Goal: Task Accomplishment & Management: Use online tool/utility

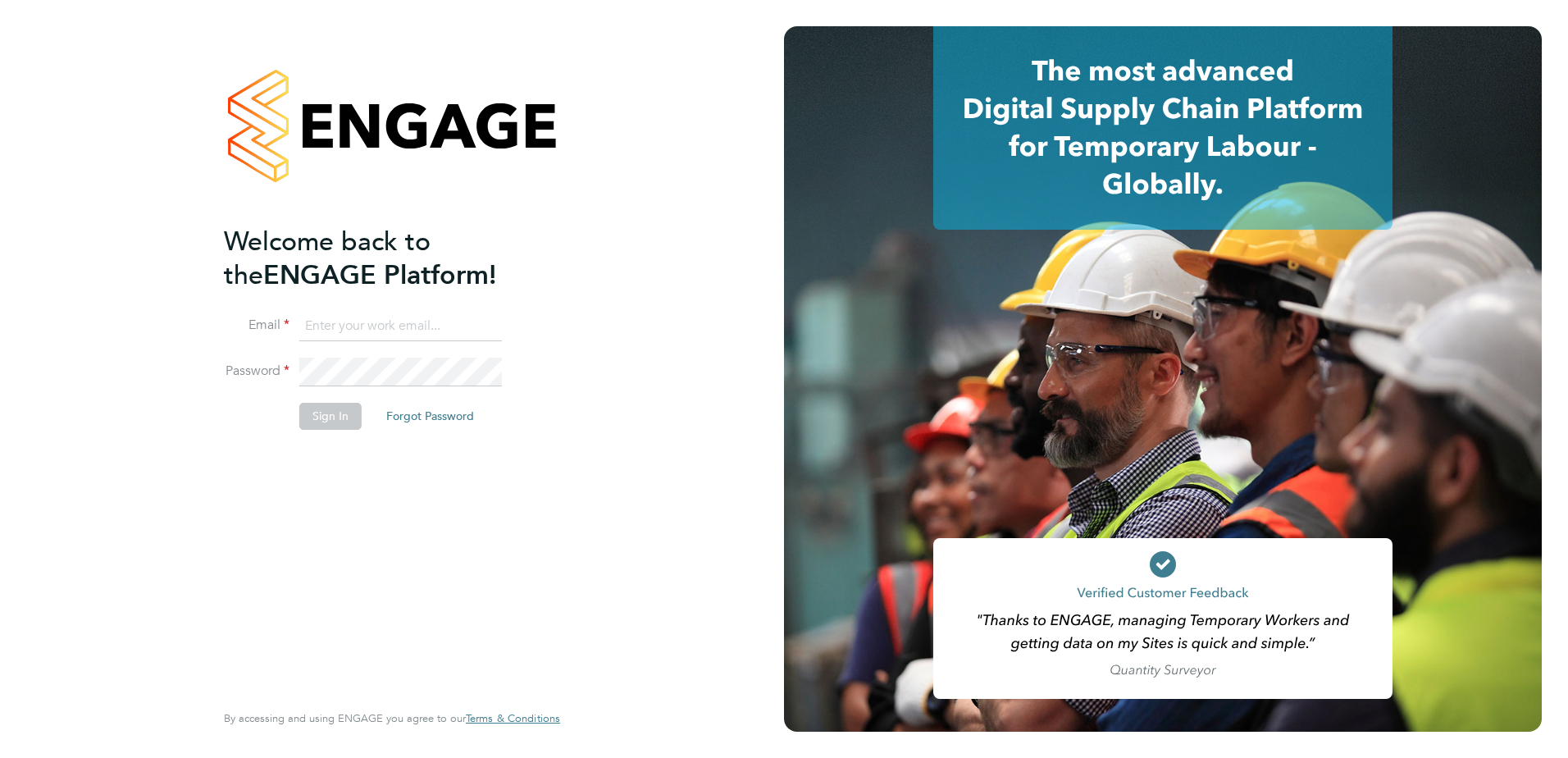
type input "kyle.munden@vistry.co.uk"
click at [348, 416] on button "Sign In" at bounding box center [330, 415] width 62 height 26
click at [347, 416] on div "Sorry, we are having problems connecting to our services." at bounding box center [391, 379] width 784 height 758
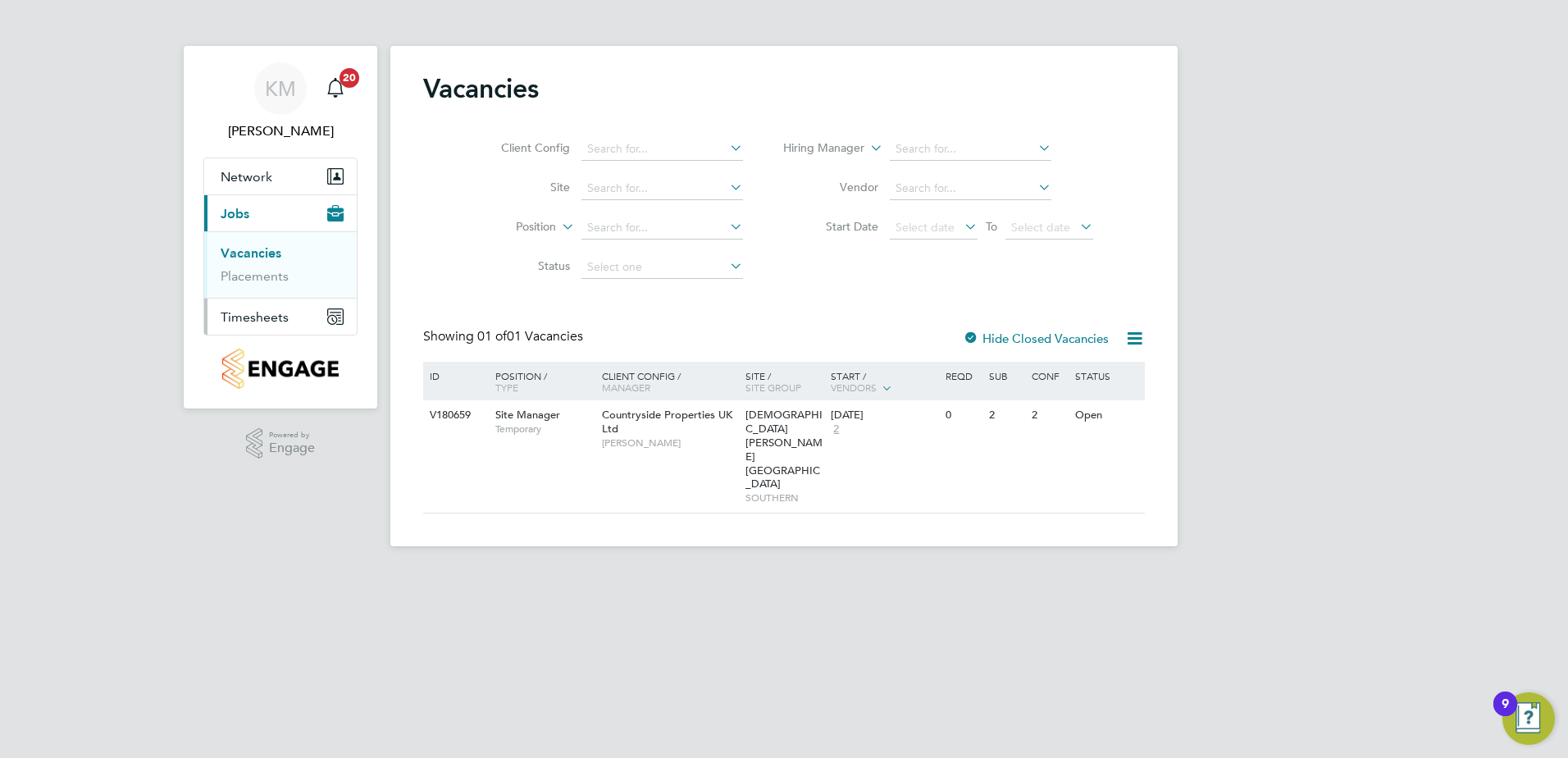
click at [274, 320] on span "Timesheets" at bounding box center [254, 317] width 68 height 15
click at [280, 294] on link "Timesheets" at bounding box center [254, 290] width 68 height 15
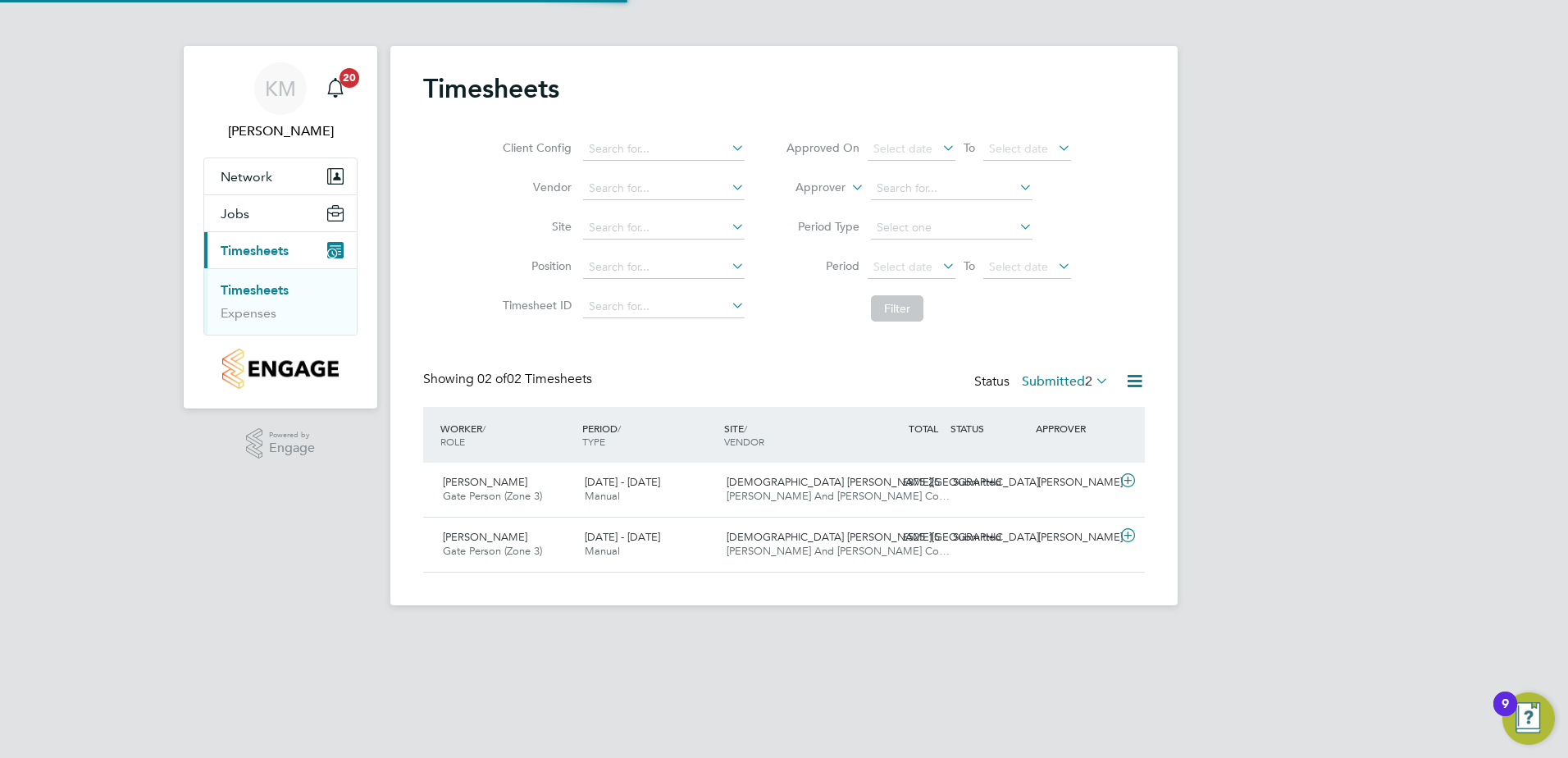
scroll to position [42, 143]
click at [1128, 486] on icon at bounding box center [1127, 481] width 20 height 13
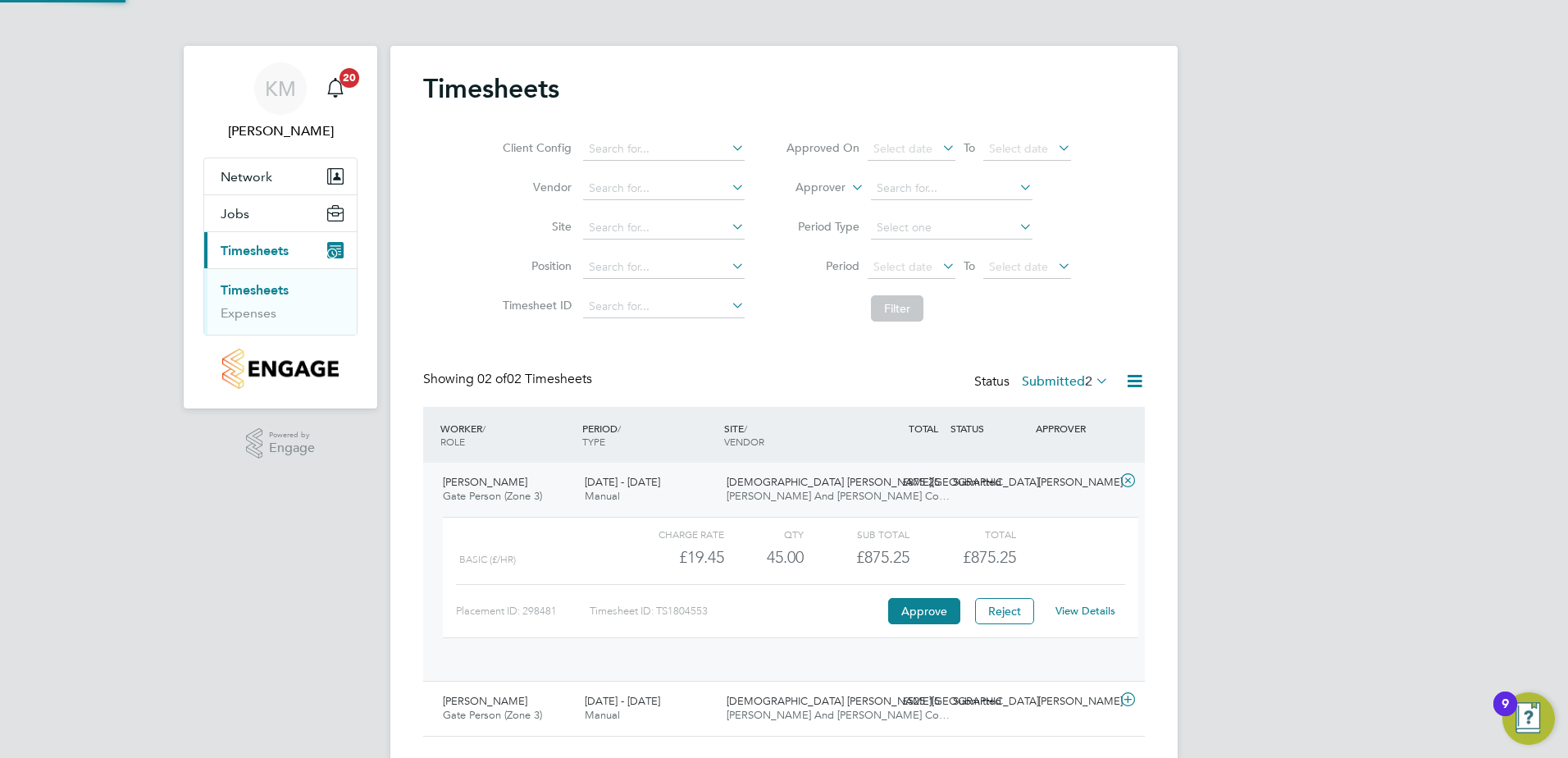
scroll to position [28, 160]
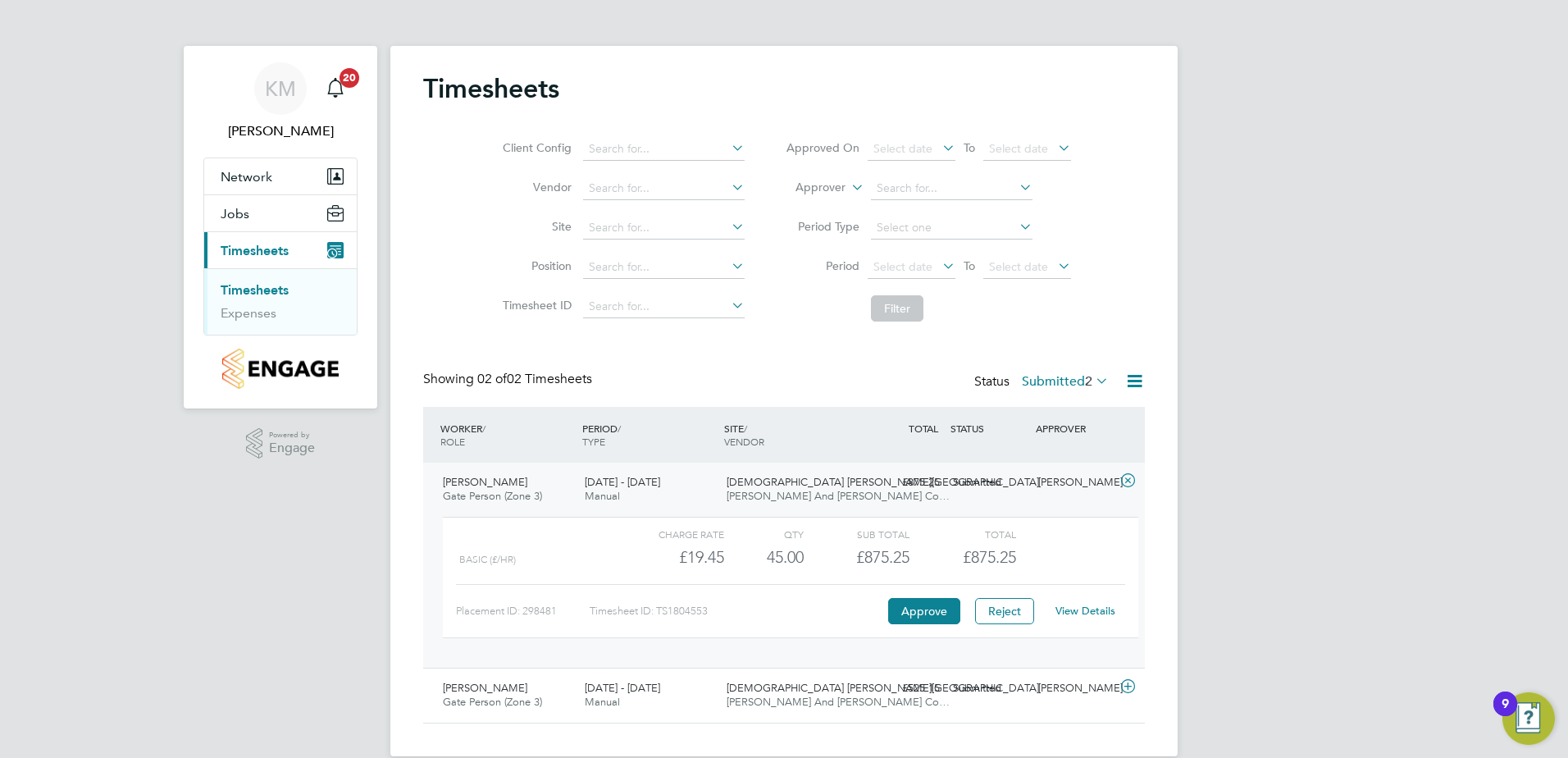
click at [1328, 267] on div "KM [PERSON_NAME] Notifications 20 Applications: Network Team Members Sites Jobs…" at bounding box center [784, 391] width 1568 height 783
